Goal: Task Accomplishment & Management: Use online tool/utility

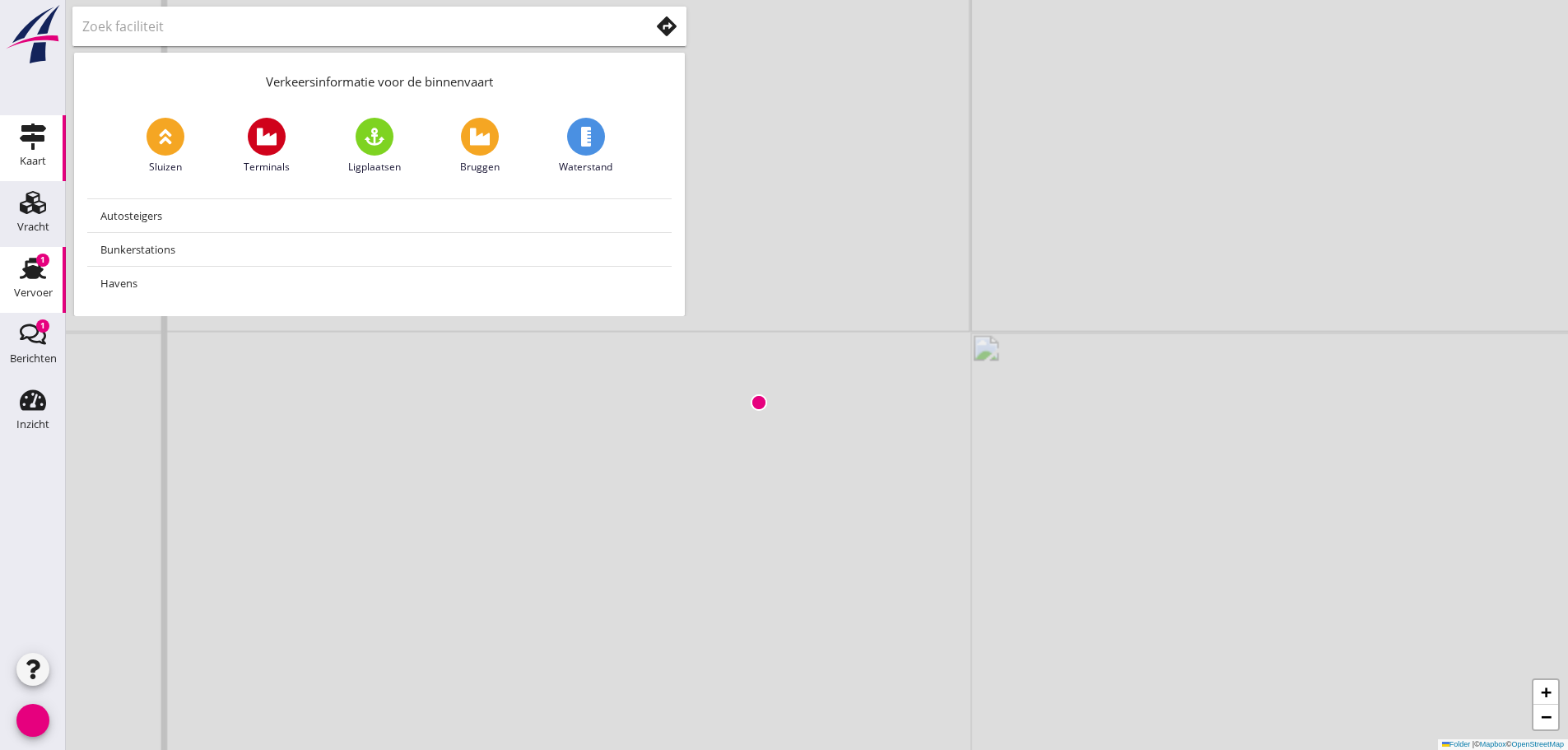
click at [31, 262] on use at bounding box center [33, 268] width 26 height 21
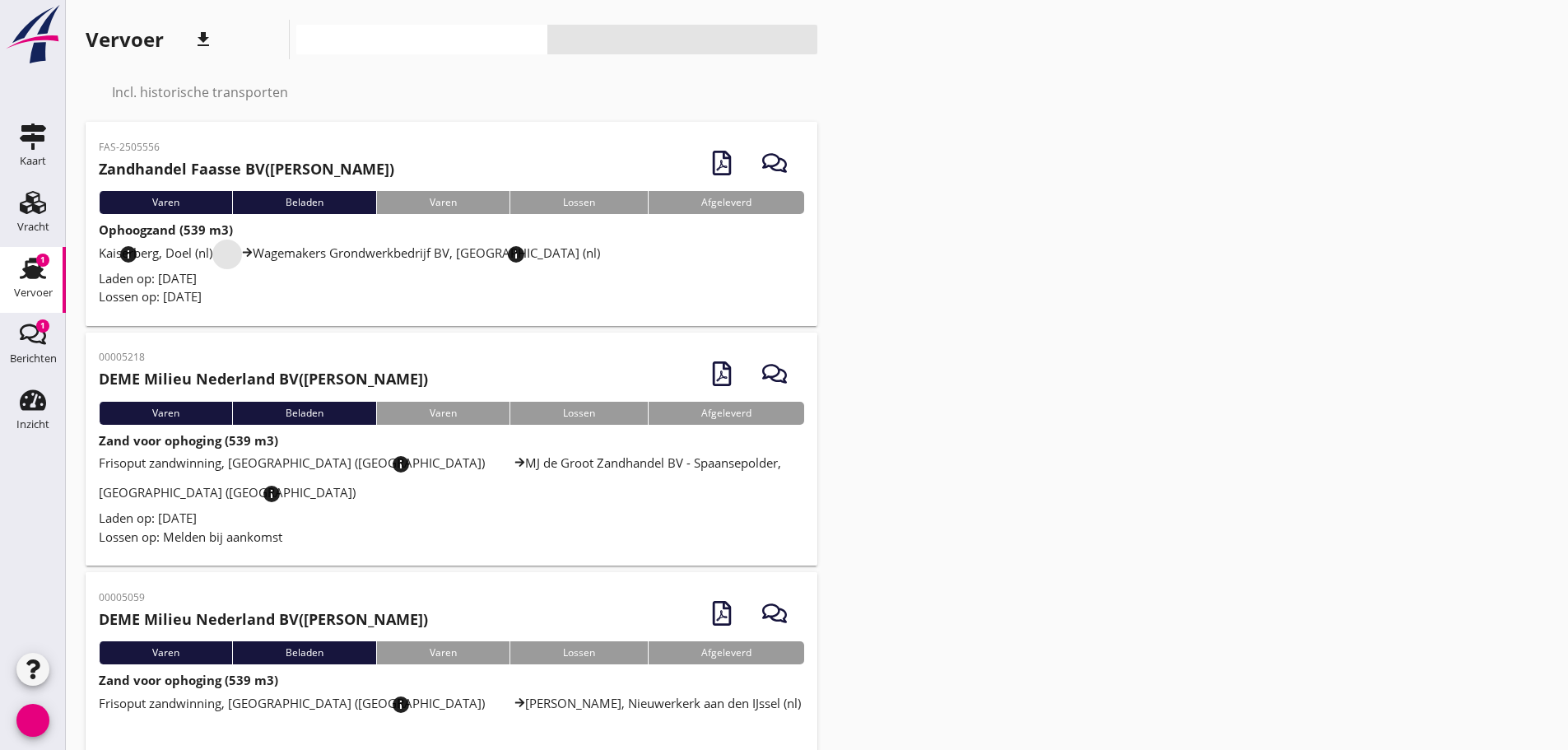
click at [184, 262] on font "info_overzicht" at bounding box center [226, 254] width 217 height 20
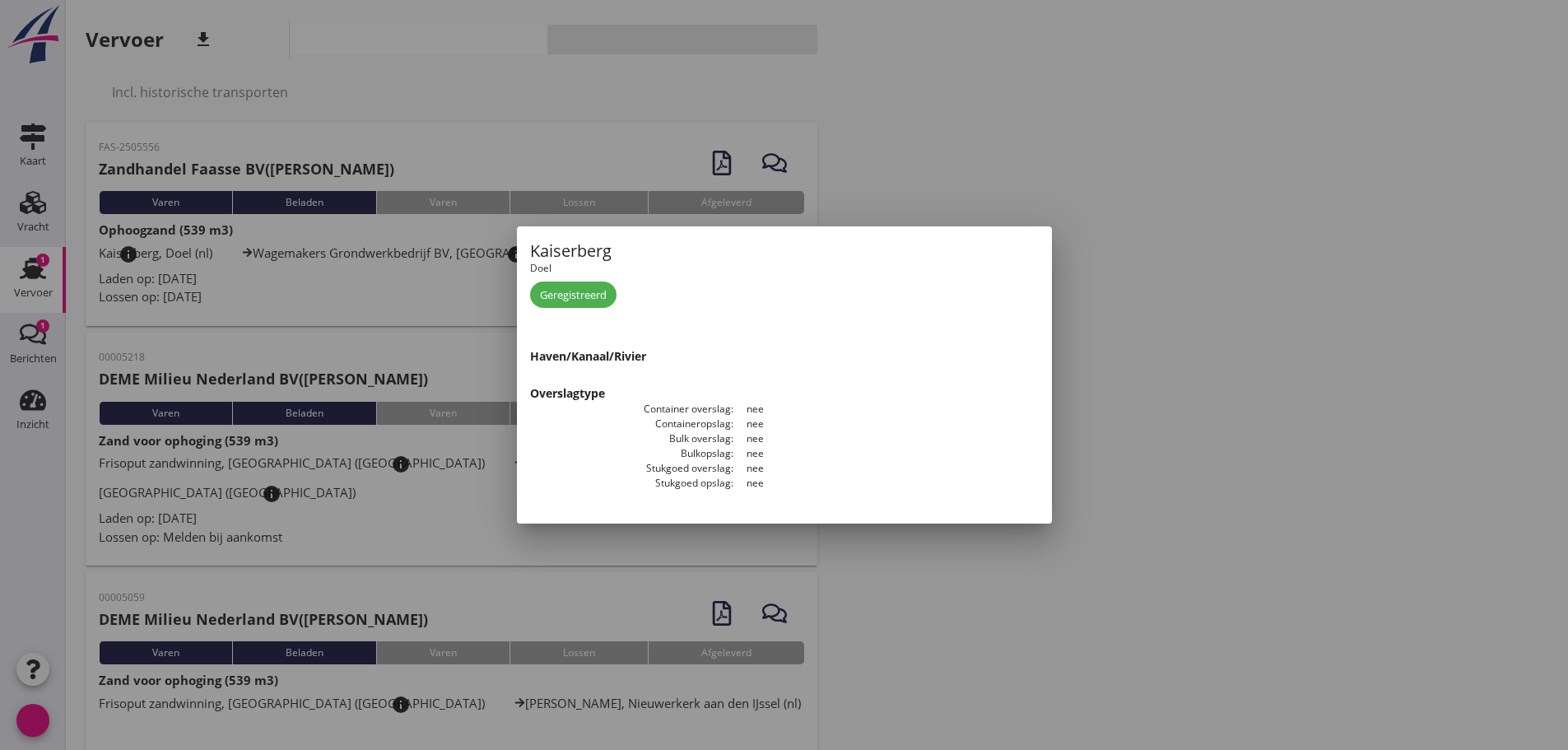
click at [1489, 282] on div at bounding box center [784, 375] width 1568 height 750
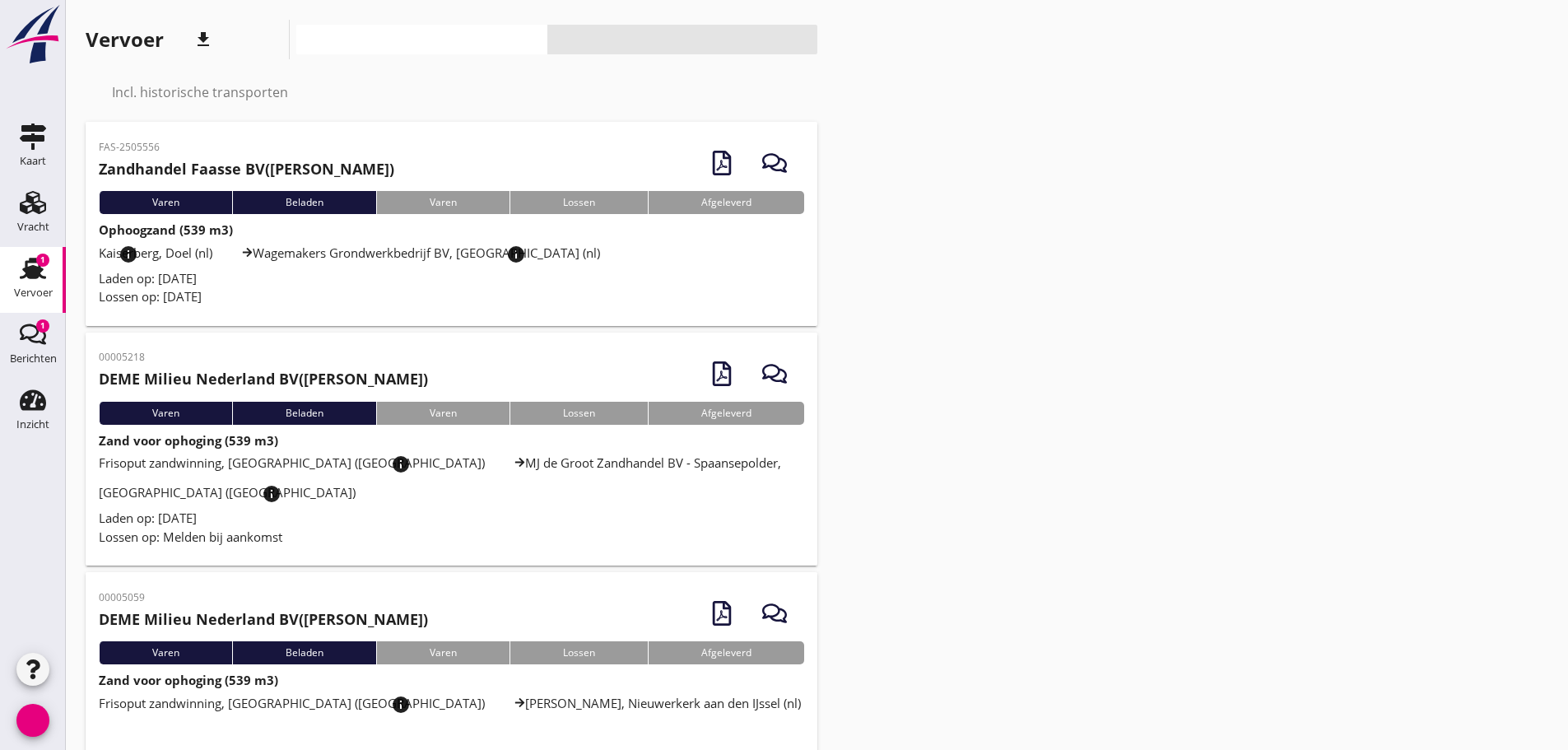
click at [380, 293] on div "Lossen op: [DATE]" at bounding box center [452, 297] width 706 height 19
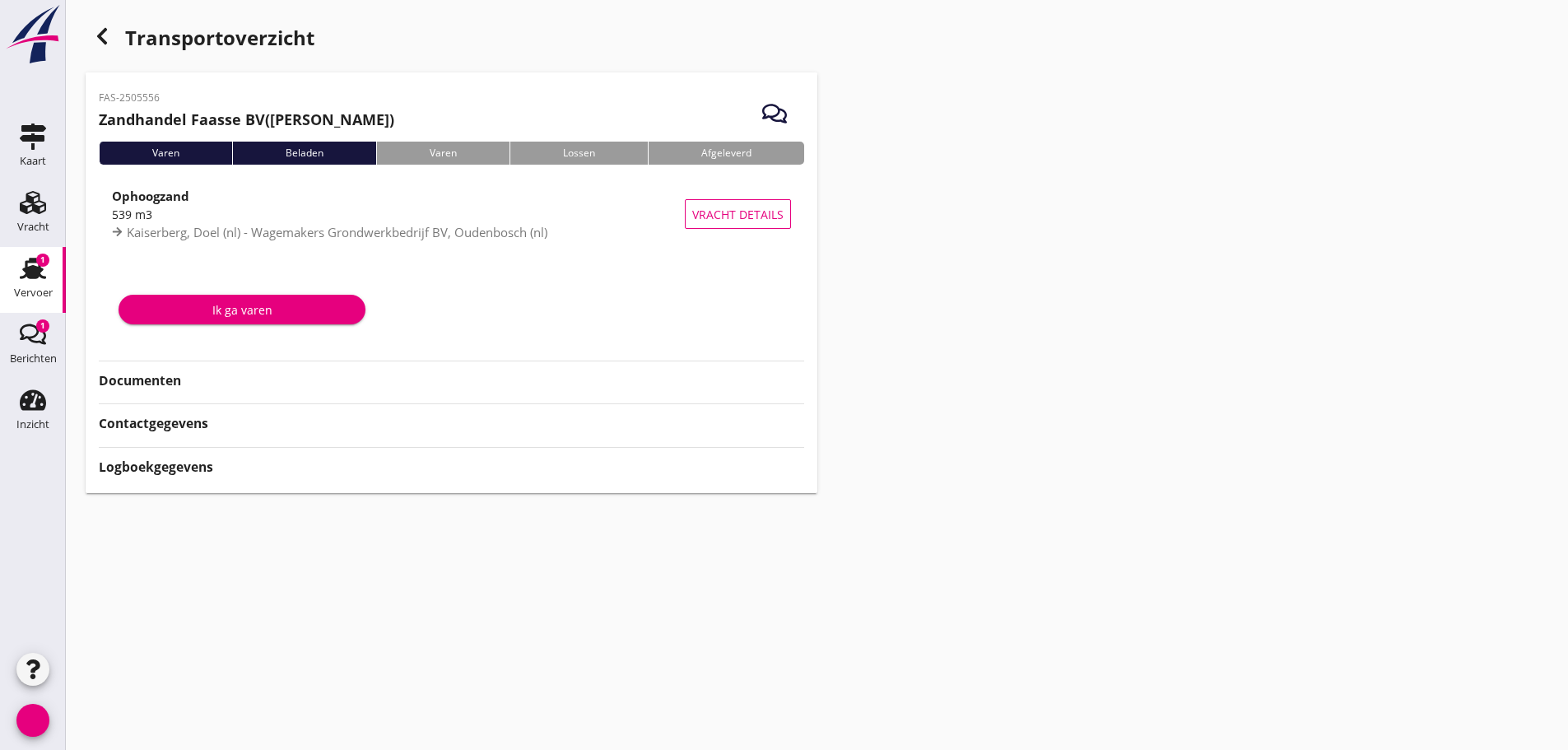
click at [175, 381] on font "Documenten" at bounding box center [140, 380] width 83 height 18
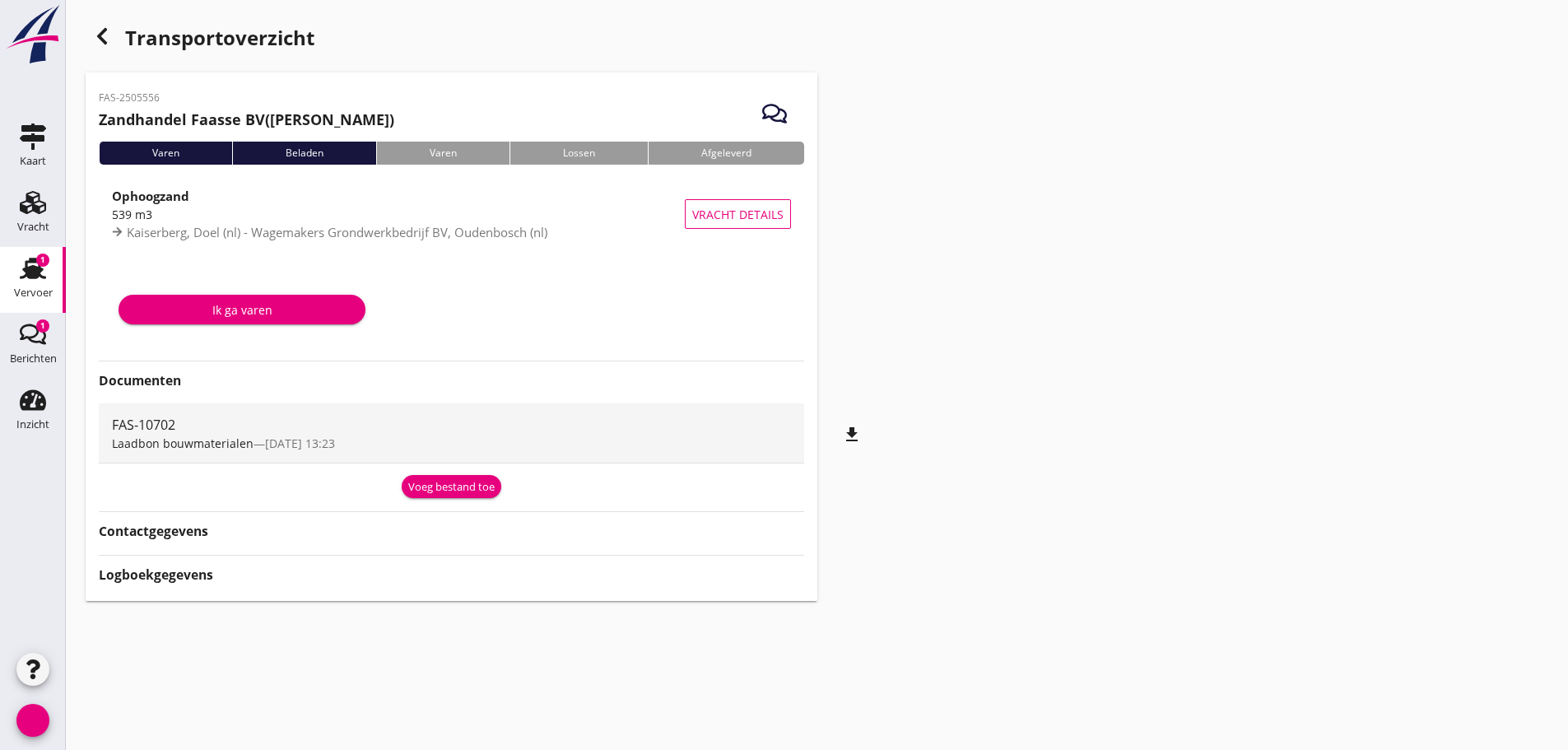
click at [455, 482] on font "Voeg bestand toe" at bounding box center [451, 487] width 87 height 15
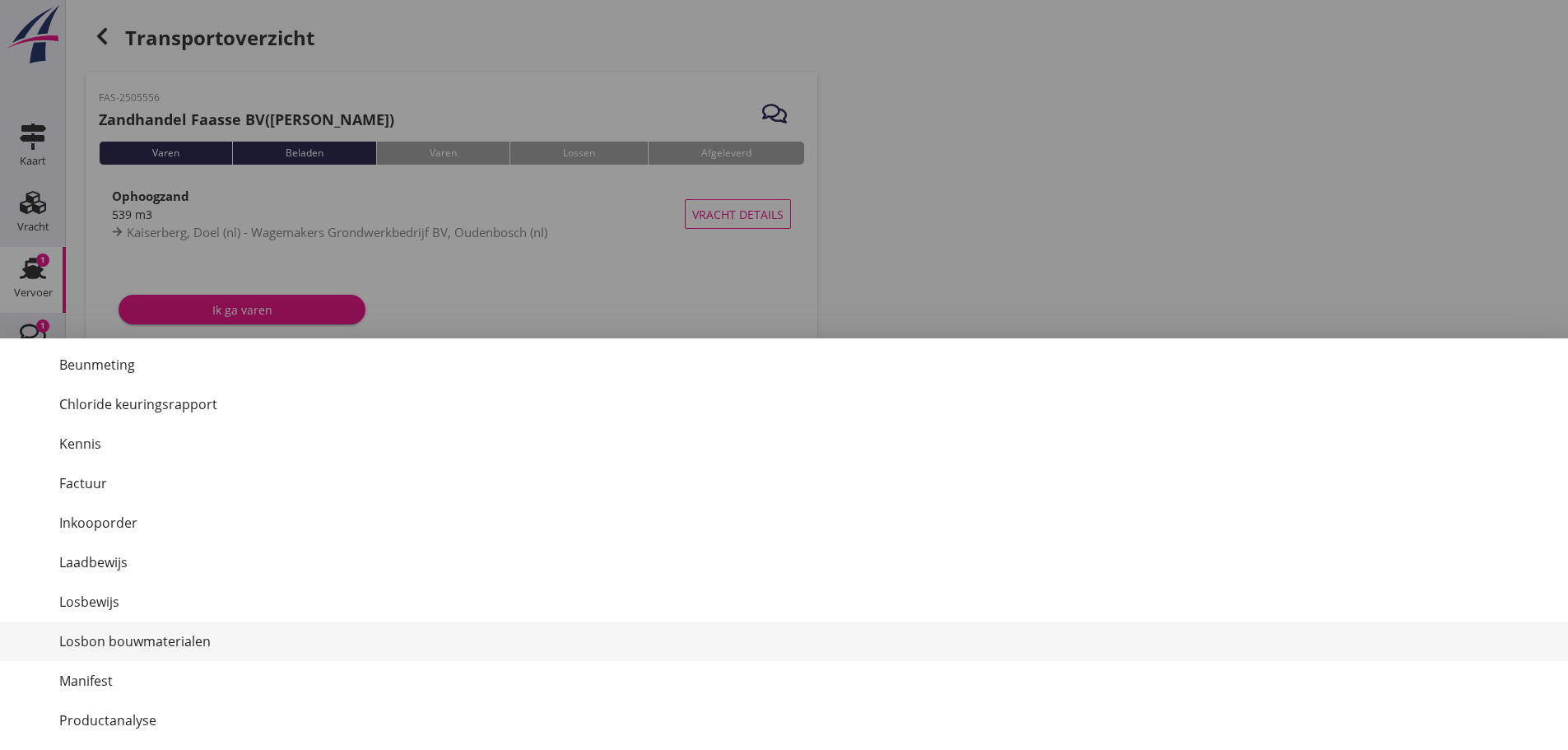
drag, startPoint x: 151, startPoint y: 639, endPoint x: 162, endPoint y: 638, distance: 11.0
click at [153, 638] on font "Losbon bouwmaterialen" at bounding box center [135, 641] width 151 height 18
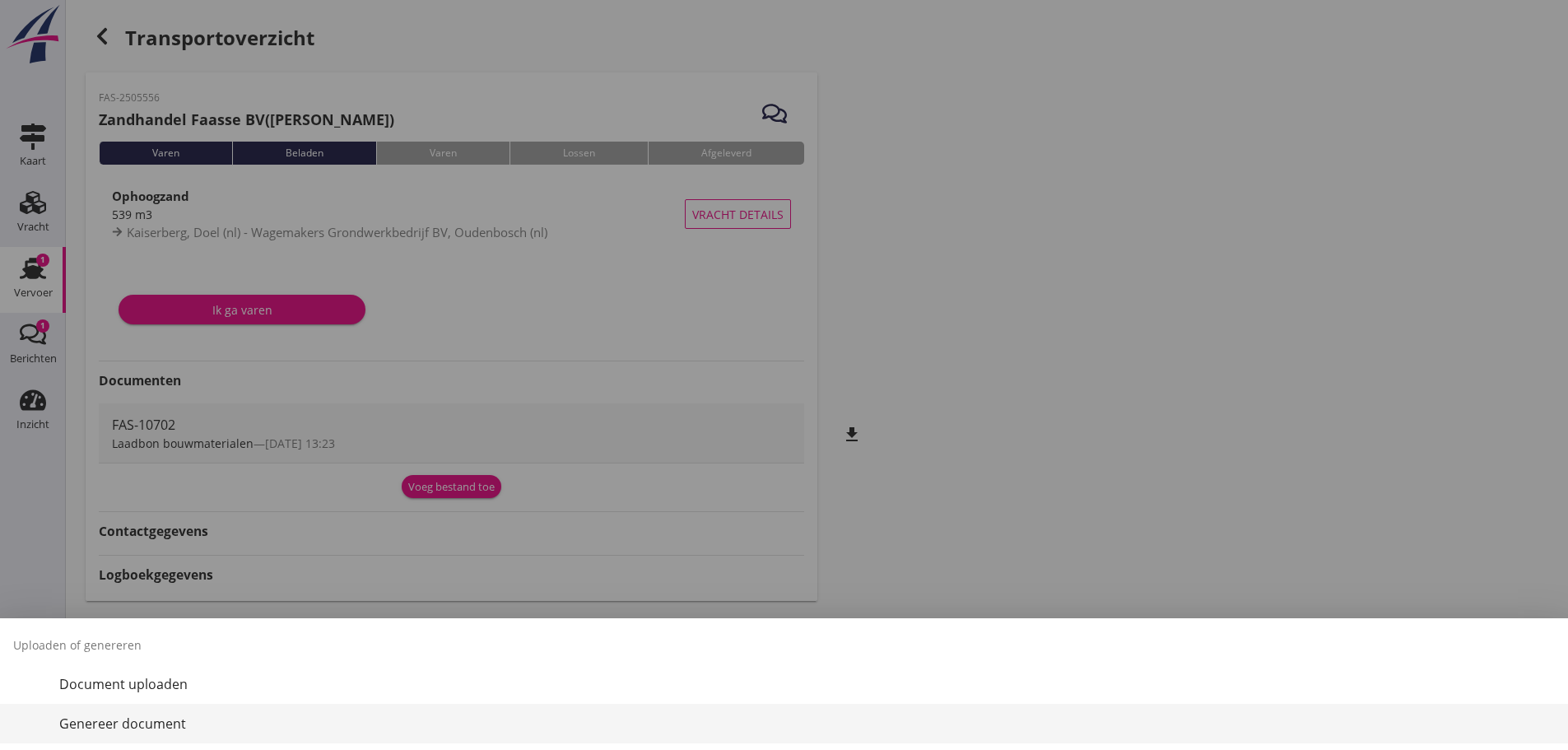
click at [180, 722] on font "Genereer document" at bounding box center [122, 724] width 126 height 18
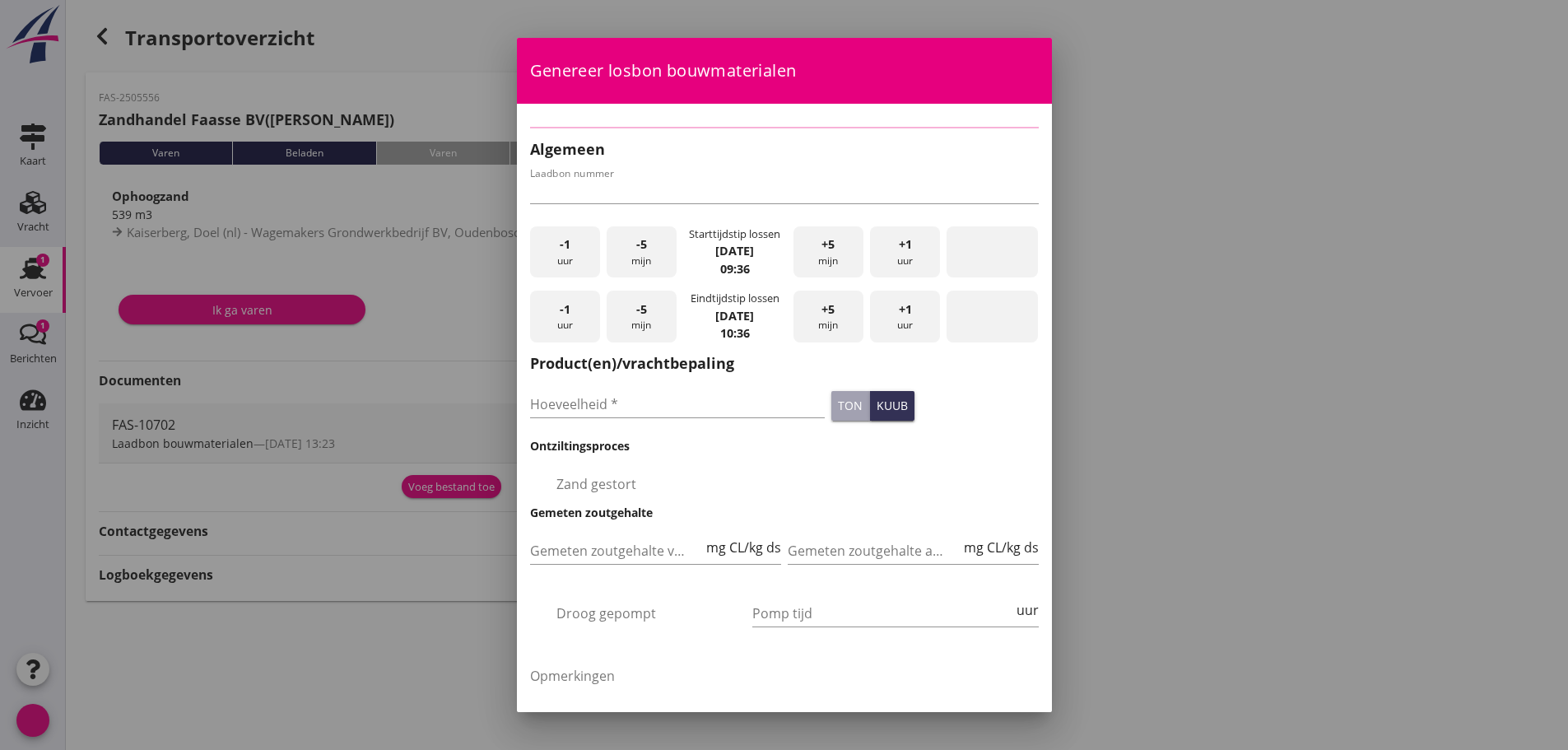
type input "FAS-10702"
checkbox input "true"
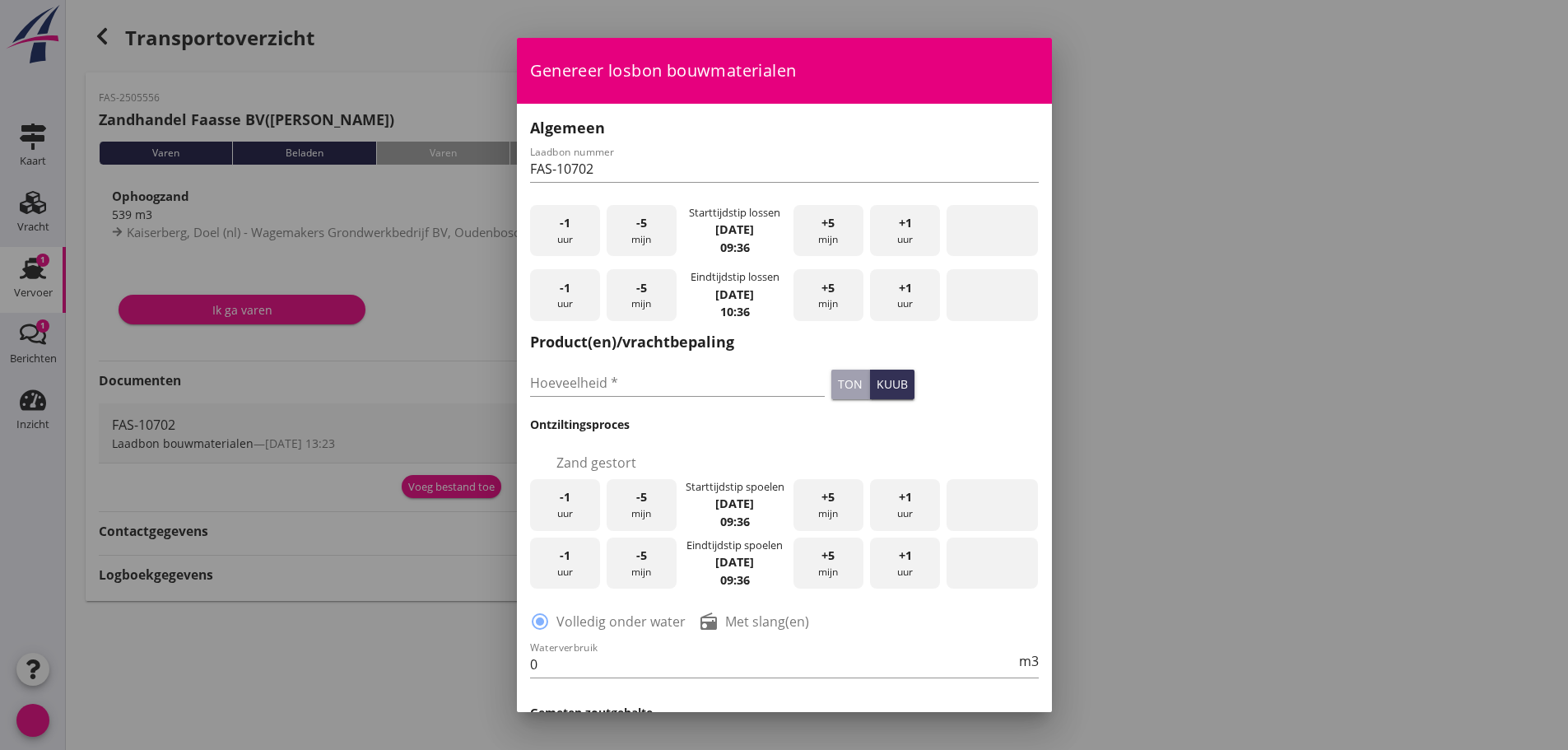
click at [818, 232] on font "mijn" at bounding box center [828, 239] width 20 height 14
click at [818, 233] on font "mijn" at bounding box center [828, 239] width 20 height 14
click at [697, 386] on input "Hoeveelheid *" at bounding box center [678, 382] width 296 height 26
type input "480"
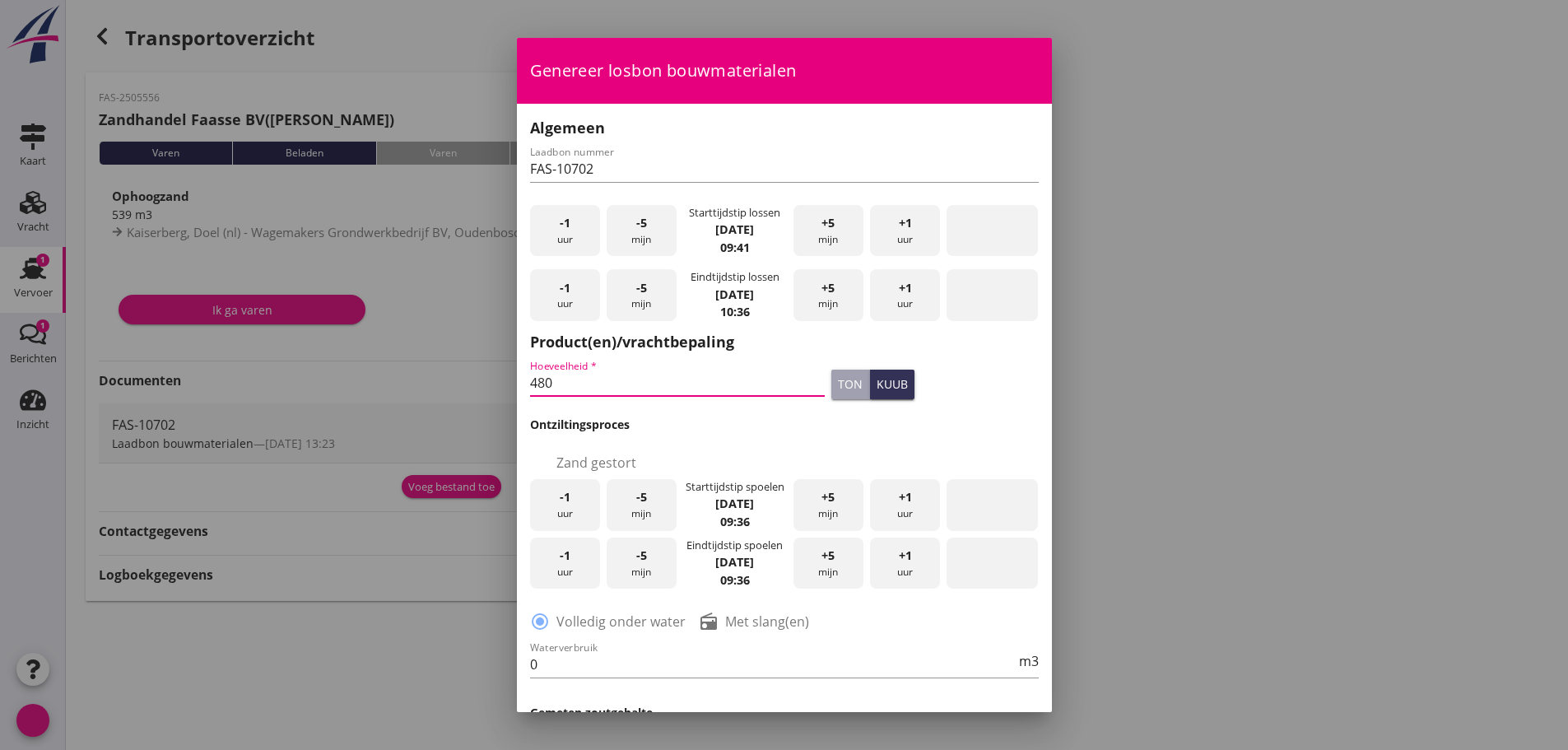
click at [565, 510] on font "uur" at bounding box center [564, 513] width 16 height 14
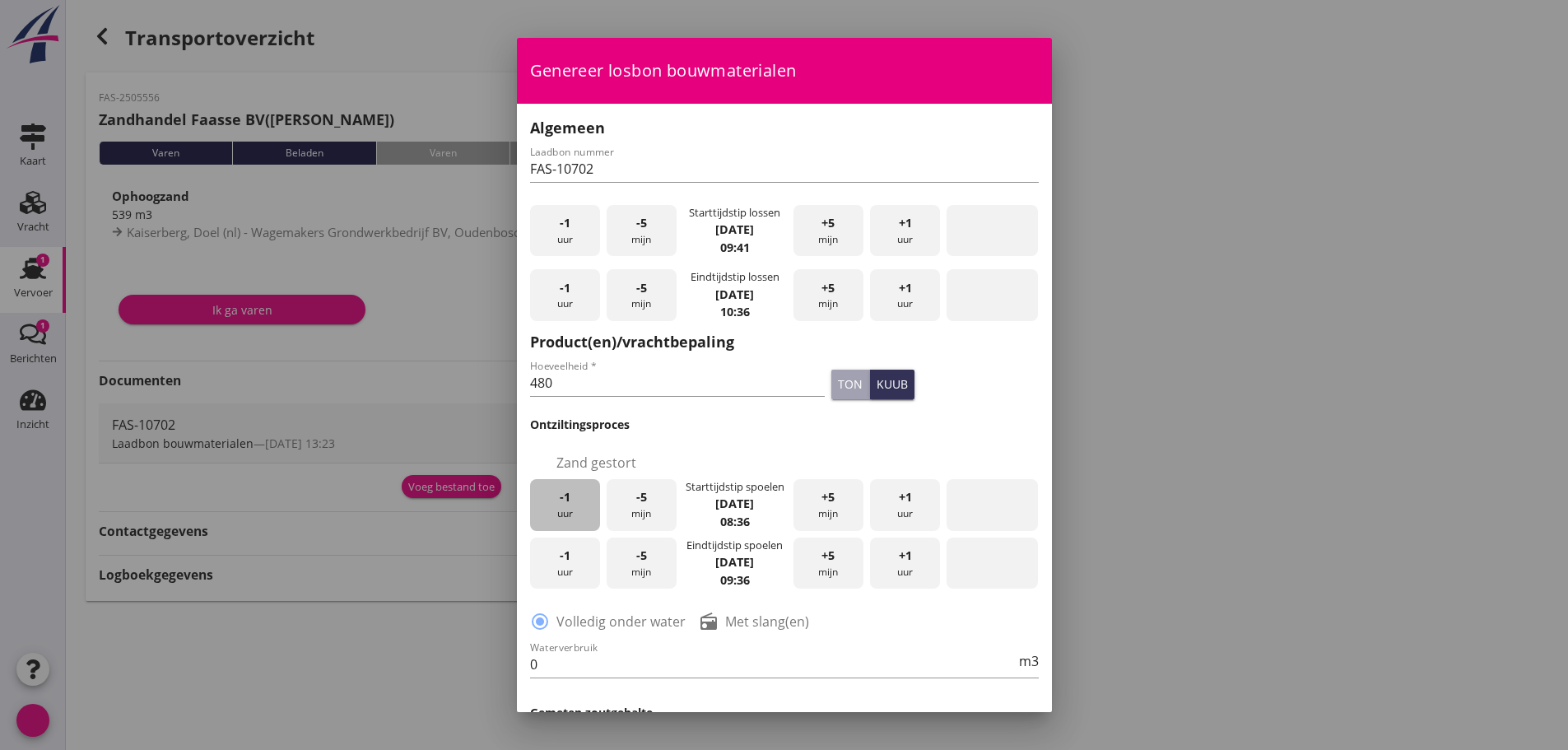
click at [565, 510] on font "uur" at bounding box center [564, 513] width 16 height 14
click at [565, 510] on font "uur" at bounding box center [564, 513] width 16 height 14
click at [565, 509] on font "uur" at bounding box center [564, 513] width 16 height 14
click at [567, 507] on font "uur" at bounding box center [564, 513] width 16 height 14
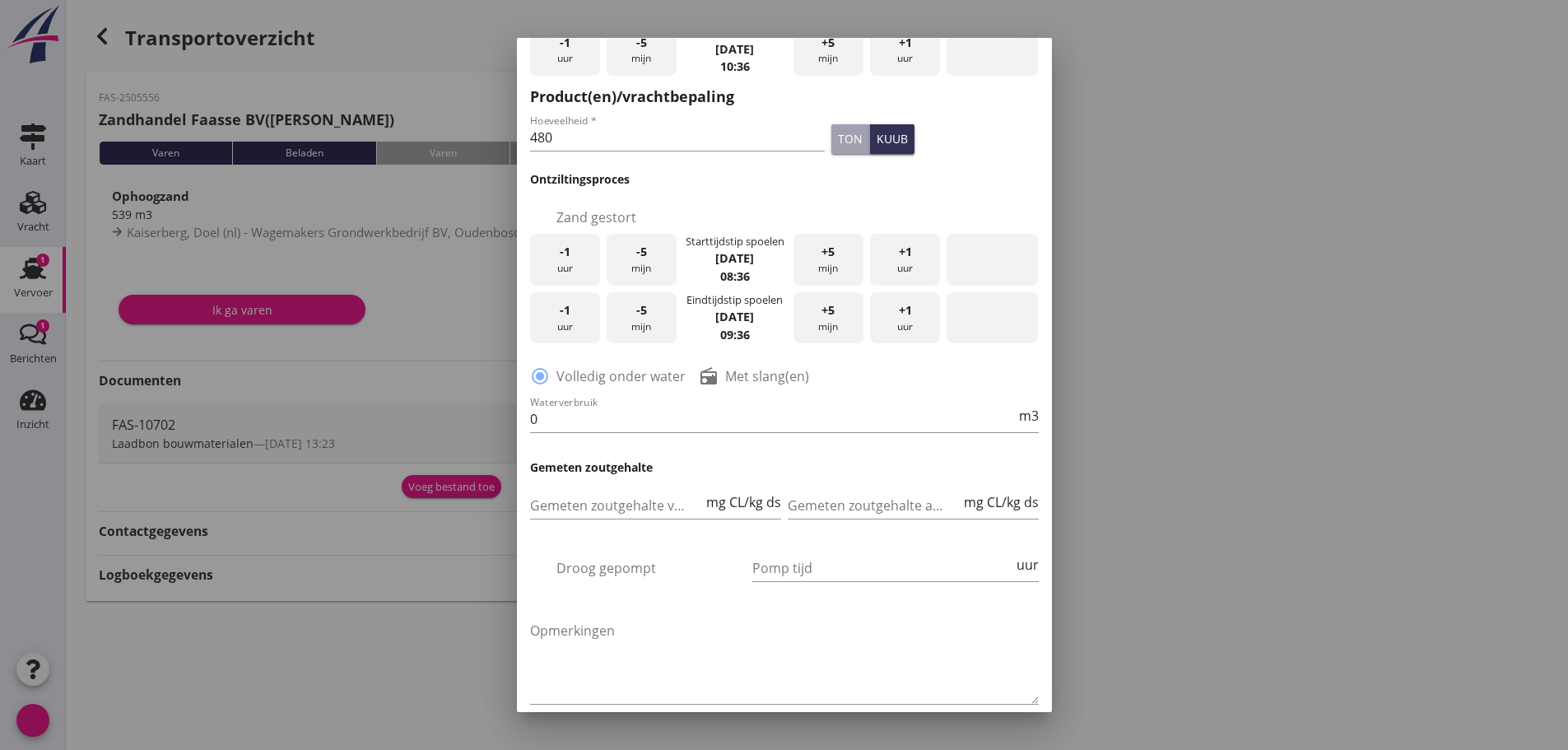
scroll to position [247, 0]
click at [729, 370] on font "Met slang(en)" at bounding box center [767, 374] width 84 height 18
radio input "false"
radio input "true"
click at [619, 436] on div "Waterverbruik 0 m3" at bounding box center [785, 425] width 509 height 43
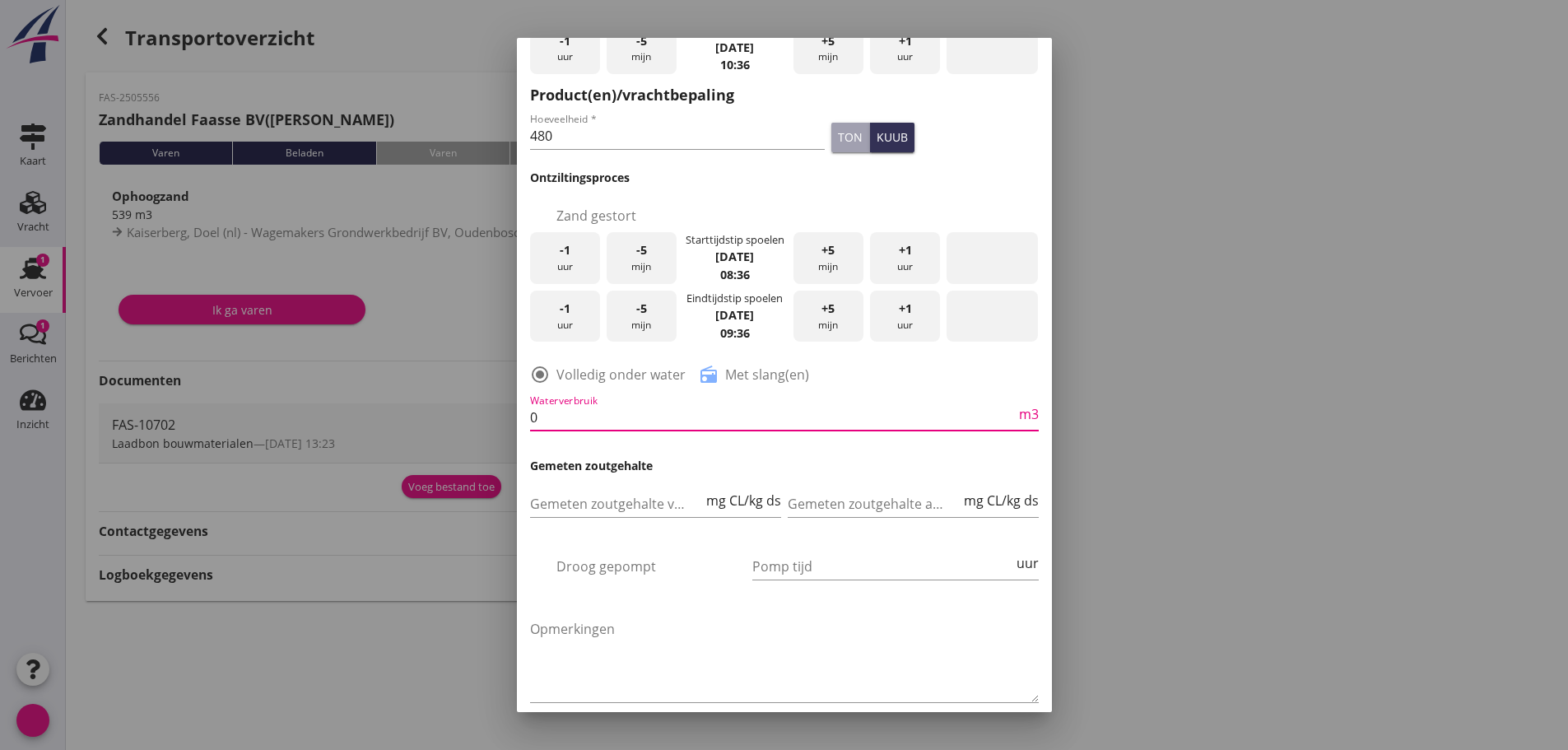
drag, startPoint x: 631, startPoint y: 412, endPoint x: 456, endPoint y: 452, distance: 179.5
click at [456, 452] on div "2025 [DATE] chevron_left [DATE] chevron_right M D W D V Z Z 1 2 3 4 5 6 7 8 9 1…" at bounding box center [784, 375] width 1568 height 750
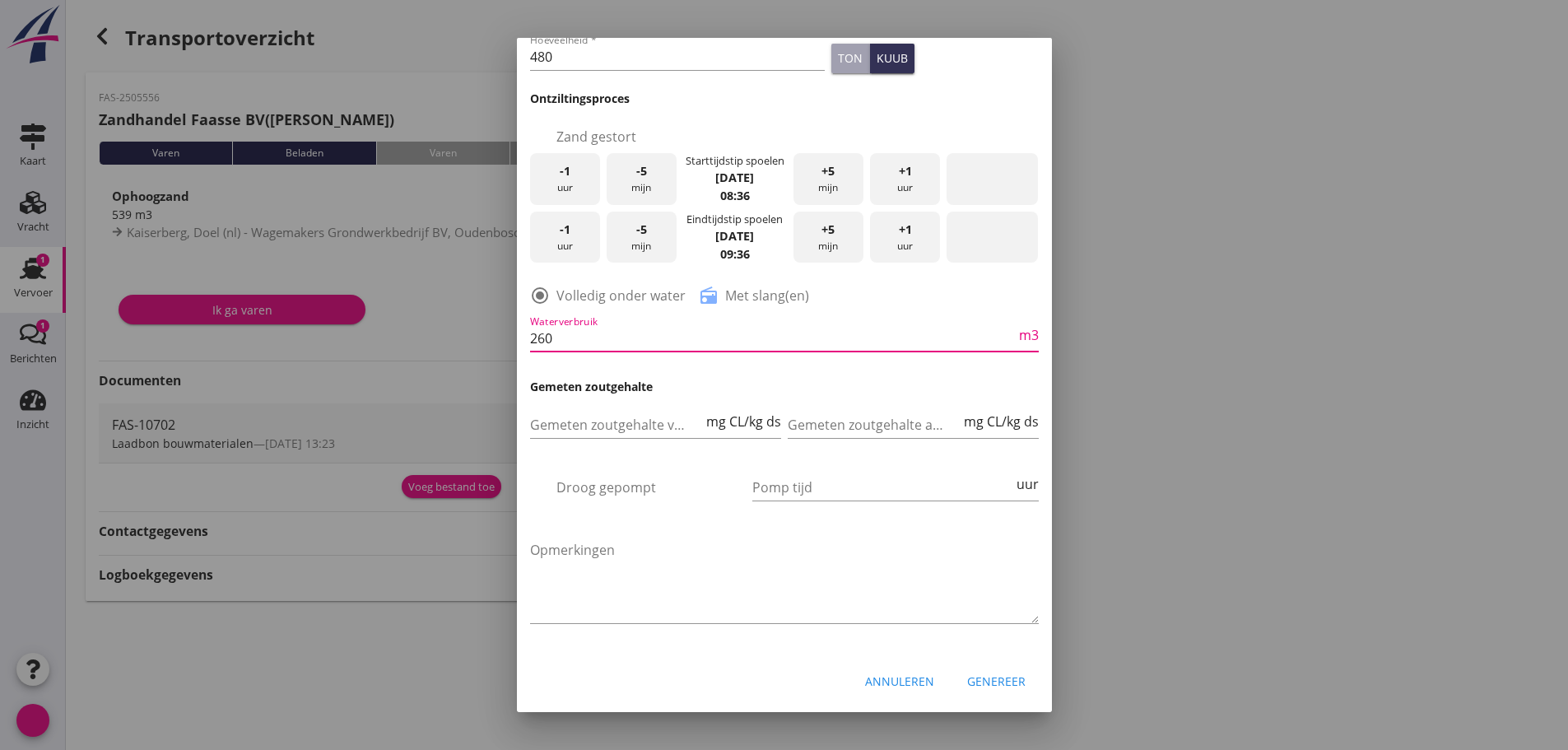
type input "260"
click at [994, 673] on font "Genereer" at bounding box center [996, 681] width 59 height 16
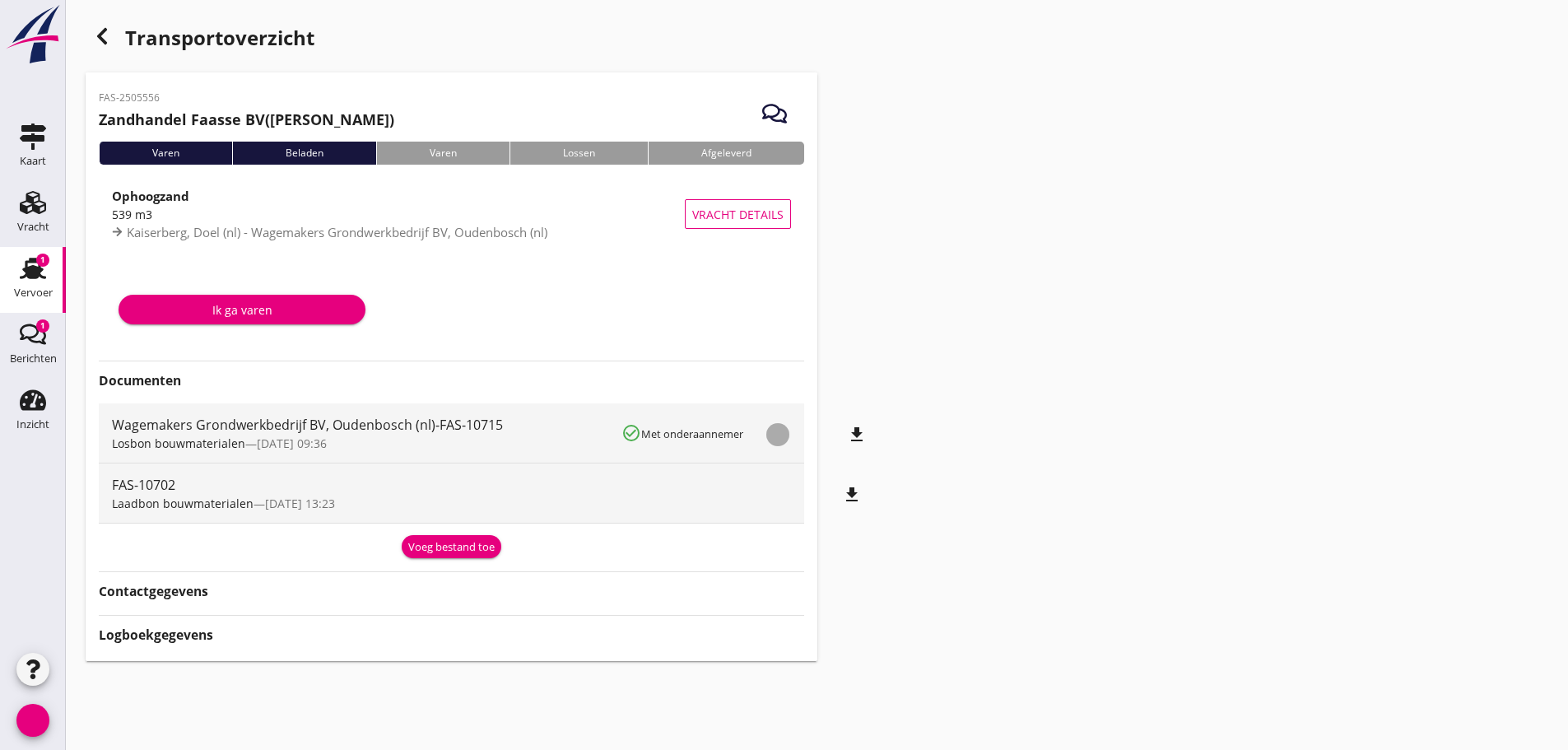
click at [852, 431] on font "bestand_download" at bounding box center [777, 434] width 178 height 20
